Goal: Information Seeking & Learning: Learn about a topic

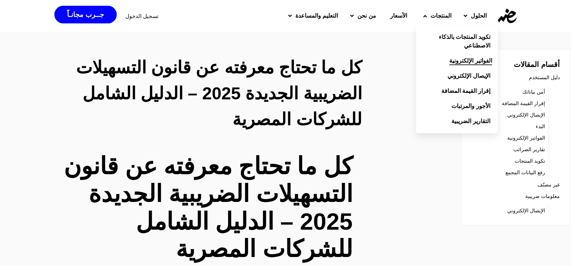
click at [469, 62] on span "الفواتير الإلكترونية" at bounding box center [470, 61] width 43 height 9
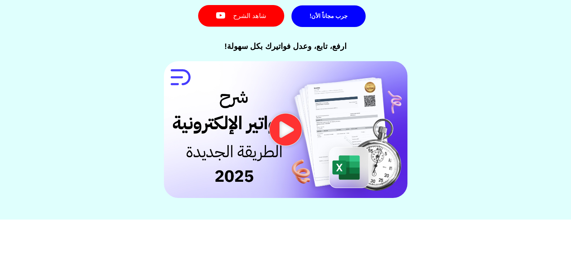
scroll to position [138, 0]
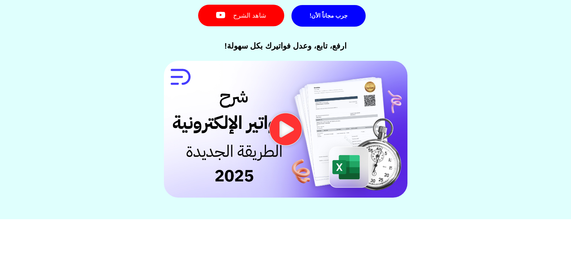
click at [289, 130] on icon "تشغيل الفيديو" at bounding box center [286, 129] width 36 height 33
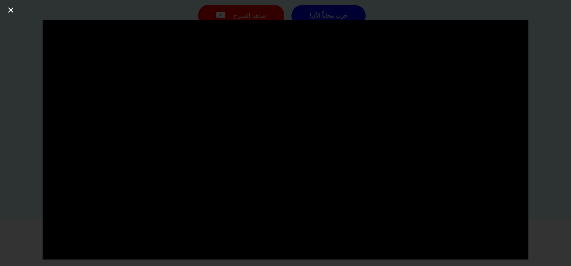
click at [13, 11] on icon "إغلاق (Esc)" at bounding box center [10, 9] width 7 height 7
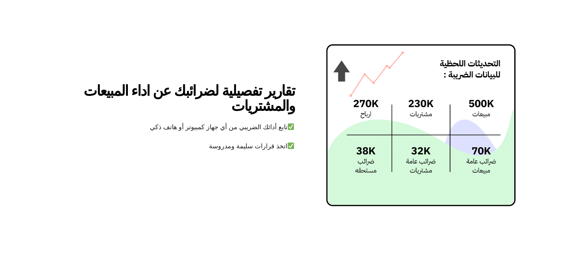
scroll to position [1561, 0]
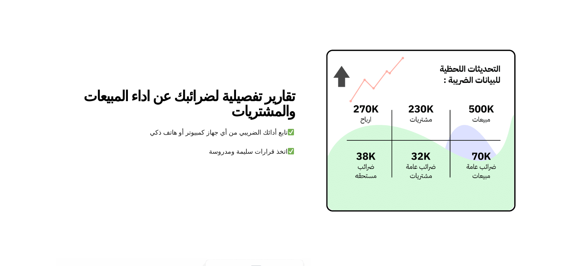
click at [191, 98] on h3 "تقارير تفصيلية لضرائبك عن اداء المبيعات والمشتريات" at bounding box center [175, 104] width 239 height 30
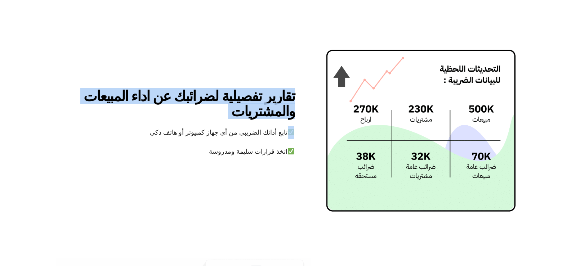
click at [200, 111] on h3 "تقارير تفصيلية لضرائبك عن اداء المبيعات والمشتريات" at bounding box center [175, 104] width 239 height 30
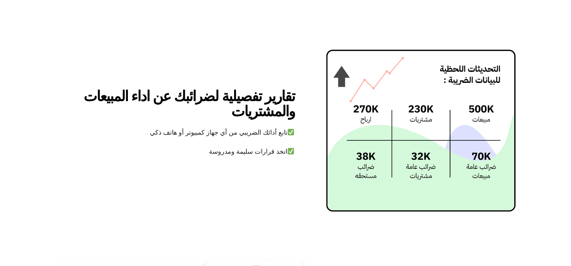
click at [200, 111] on h3 "تقارير تفصيلية لضرائبك عن اداء المبيعات والمشتريات" at bounding box center [175, 104] width 239 height 30
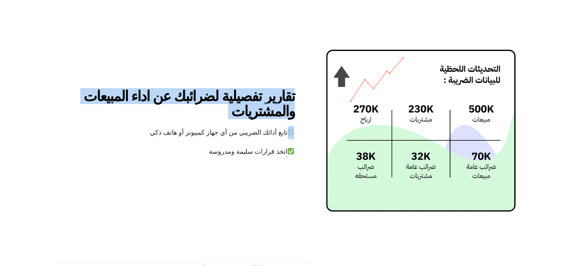
click at [219, 97] on h3 "تقارير تفصيلية لضرائبك عن اداء المبيعات والمشتريات" at bounding box center [175, 104] width 239 height 30
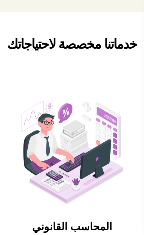
scroll to position [3901, 0]
